Goal: Task Accomplishment & Management: Manage account settings

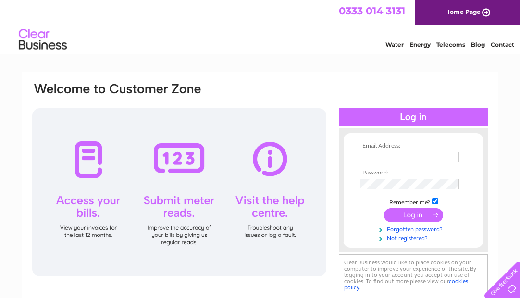
type input "[EMAIL_ADDRESS][DOMAIN_NAME]"
click at [414, 213] on input "submit" at bounding box center [413, 214] width 59 height 13
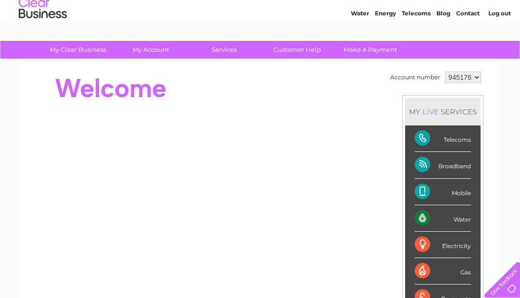
scroll to position [48, 0]
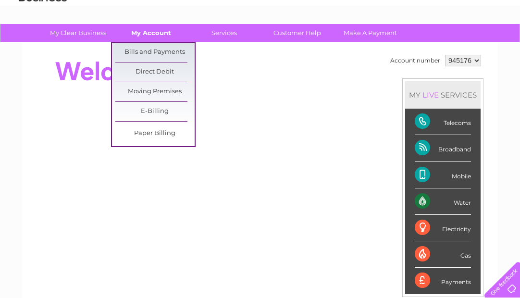
click at [153, 32] on link "My Account" at bounding box center [150, 33] width 79 height 18
click at [149, 50] on link "Bills and Payments" at bounding box center [154, 52] width 79 height 19
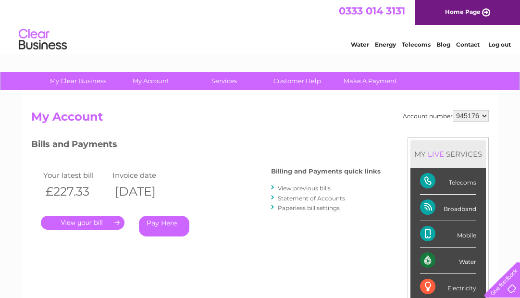
click at [85, 221] on link "." at bounding box center [83, 223] width 84 height 14
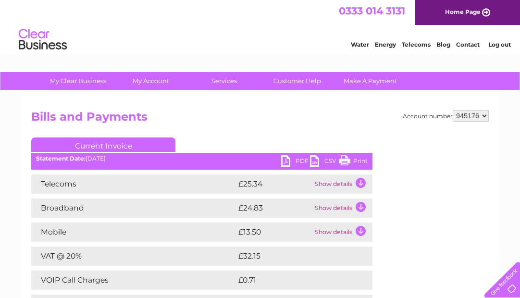
click at [286, 161] on link "PDF" at bounding box center [295, 162] width 29 height 14
